Goal: Transaction & Acquisition: Download file/media

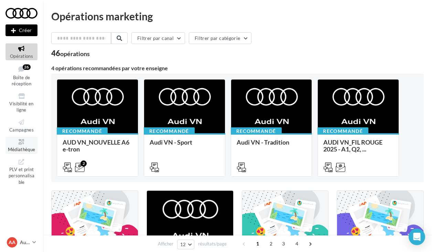
click at [22, 140] on icon at bounding box center [22, 142] width 28 height 8
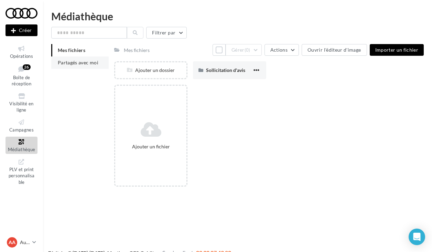
click at [80, 61] on span "Partagés avec moi" at bounding box center [78, 62] width 41 height 6
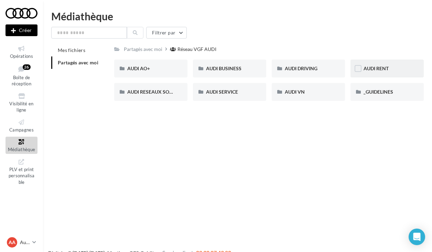
click at [377, 63] on div "AUDI RENT" at bounding box center [386, 68] width 73 height 18
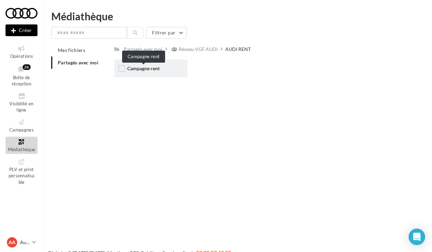
click at [141, 66] on span "Campagne rent" at bounding box center [143, 68] width 32 height 6
click at [157, 69] on span "CARROUSELS" at bounding box center [142, 68] width 31 height 6
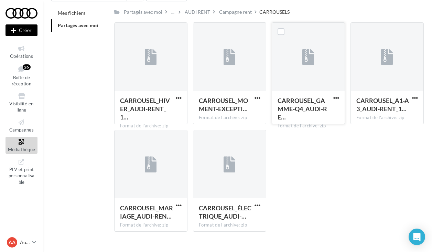
scroll to position [38, 0]
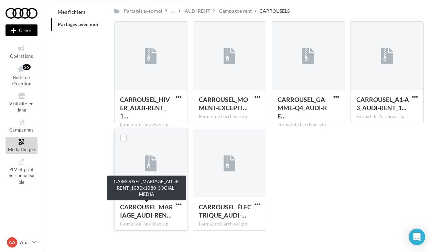
click at [162, 209] on span "CARROUSEL_MARIAGE_AUDI-REN…" at bounding box center [146, 211] width 53 height 16
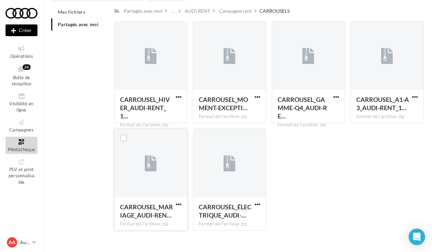
click at [145, 209] on span "CARROUSEL_MARIAGE_AUDI-REN…" at bounding box center [146, 211] width 53 height 16
click at [181, 202] on span "button" at bounding box center [179, 204] width 6 height 6
click at [159, 214] on button "Télécharger" at bounding box center [148, 218] width 69 height 18
